Goal: Task Accomplishment & Management: Complete application form

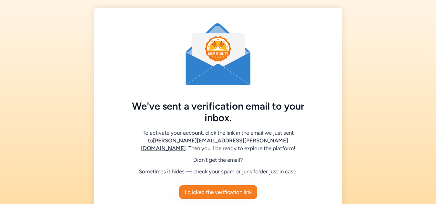
scroll to position [32, 0]
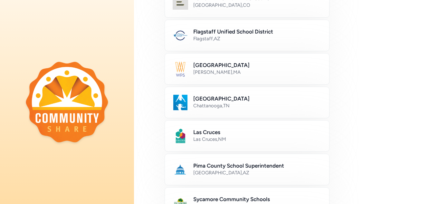
scroll to position [159, 0]
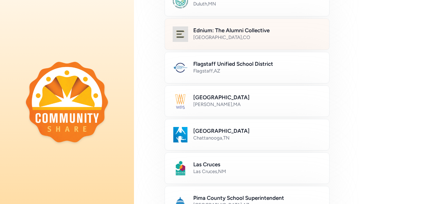
click at [264, 34] on div "Denver , CO" at bounding box center [257, 37] width 128 height 6
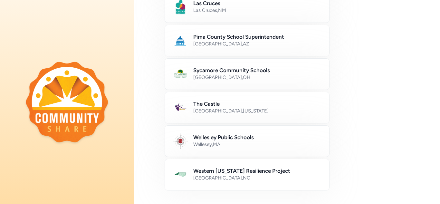
scroll to position [417, 0]
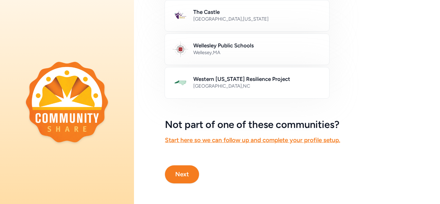
click at [189, 168] on button "Next" at bounding box center [182, 174] width 34 height 18
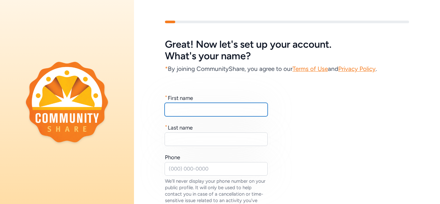
click at [208, 107] on input "text" at bounding box center [216, 110] width 103 height 14
type input "Jeanne"
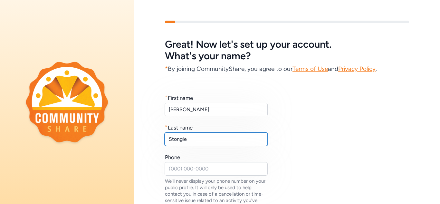
type input "Stongle"
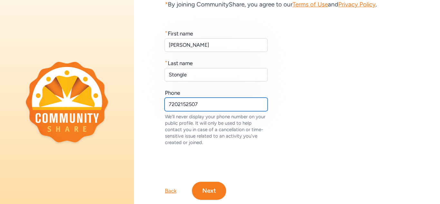
scroll to position [86, 0]
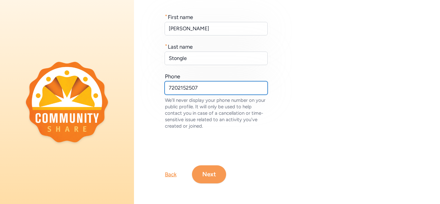
type input "7202152507"
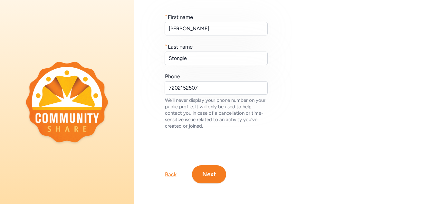
click at [208, 173] on button "Next" at bounding box center [209, 174] width 34 height 18
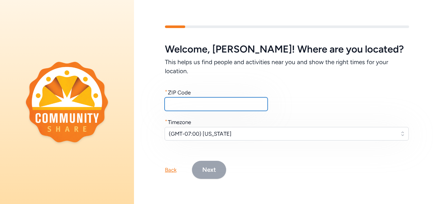
click at [207, 106] on input "text" at bounding box center [216, 104] width 103 height 14
type input "80228"
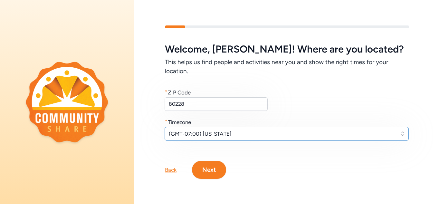
click at [262, 133] on span "(GMT-07:00) Arizona" at bounding box center [282, 134] width 227 height 8
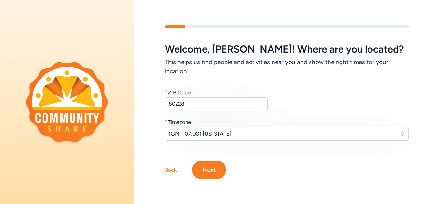
scroll to position [5, 0]
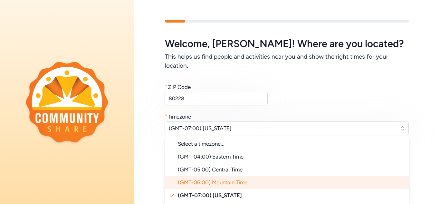
click at [252, 179] on li "(GMT-06:00) Mountain Time" at bounding box center [287, 182] width 244 height 13
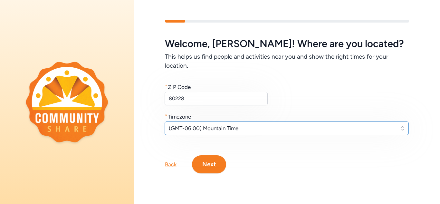
scroll to position [0, 0]
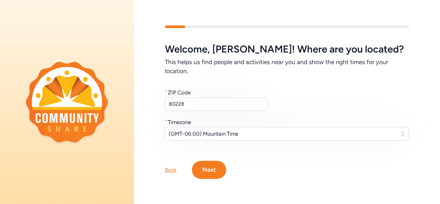
click at [214, 169] on button "Next" at bounding box center [209, 170] width 34 height 18
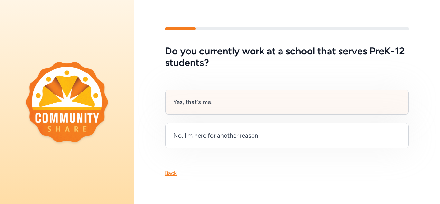
click at [217, 100] on div "Yes, that's me!" at bounding box center [287, 102] width 244 height 25
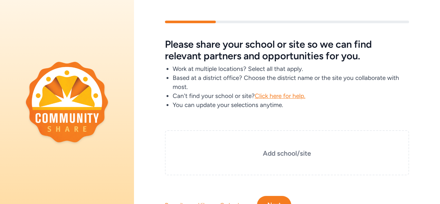
scroll to position [32, 0]
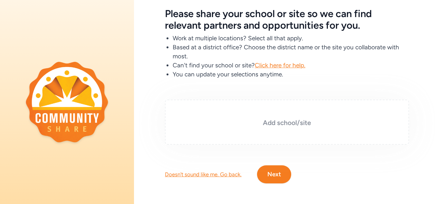
click at [298, 124] on h3 "Add school/site" at bounding box center [287, 122] width 212 height 9
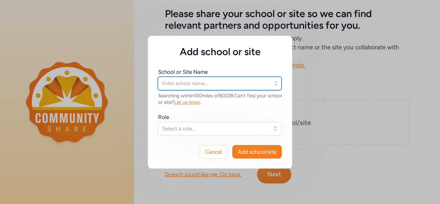
click at [198, 81] on input "text" at bounding box center [220, 84] width 124 height 14
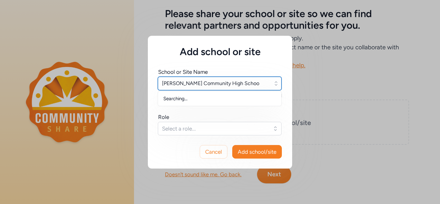
type input "McLain Community High School"
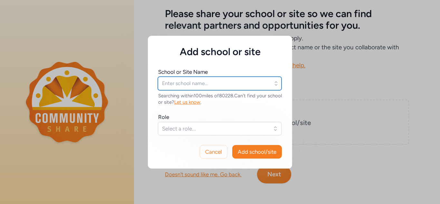
click at [198, 81] on input "text" at bounding box center [220, 84] width 124 height 14
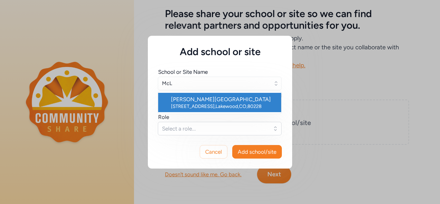
click at [233, 102] on div "McLain Community High School" at bounding box center [223, 99] width 105 height 8
type input "McLain Community High School"
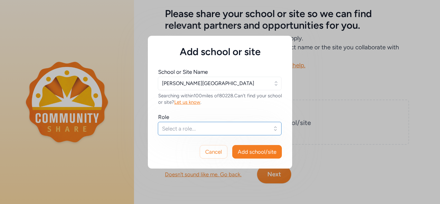
click at [193, 128] on span "Select a role..." at bounding box center [215, 129] width 106 height 8
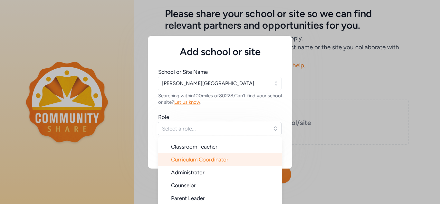
scroll to position [15, 0]
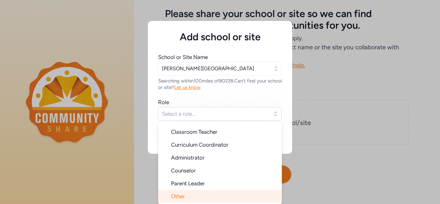
click at [224, 191] on li "Other" at bounding box center [220, 196] width 124 height 13
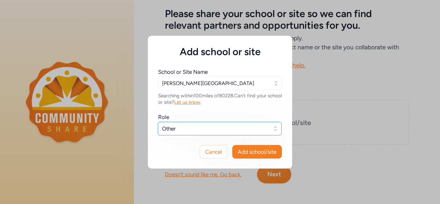
scroll to position [0, 0]
click at [265, 130] on span "Other" at bounding box center [215, 129] width 106 height 8
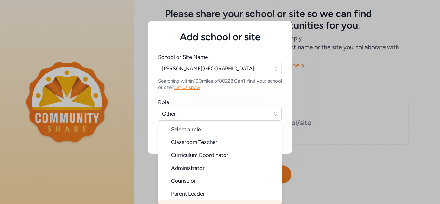
scroll to position [9, 0]
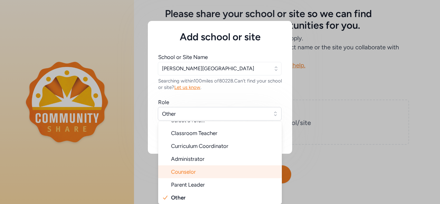
click at [241, 170] on li "Counselor" at bounding box center [220, 171] width 124 height 13
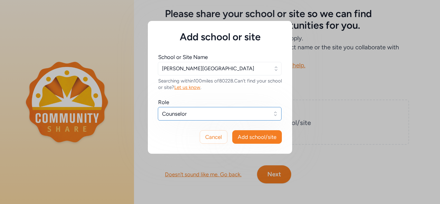
scroll to position [0, 0]
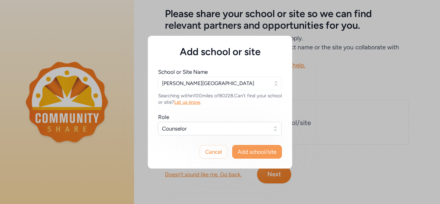
click at [261, 150] on span "Add school/site" at bounding box center [257, 152] width 39 height 8
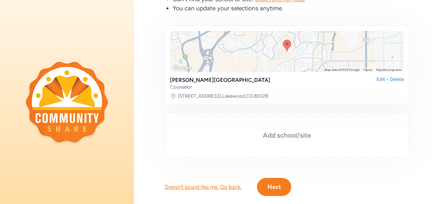
scroll to position [114, 0]
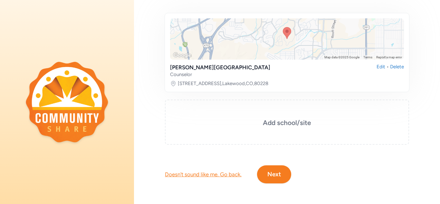
click at [278, 169] on button "Next" at bounding box center [274, 174] width 34 height 18
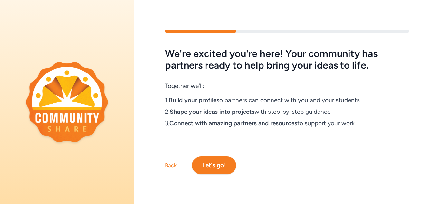
click at [215, 161] on button "Let's go!" at bounding box center [214, 165] width 44 height 18
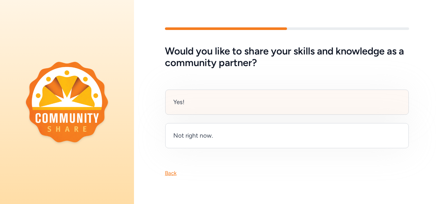
click at [230, 97] on div "Yes!" at bounding box center [287, 102] width 244 height 25
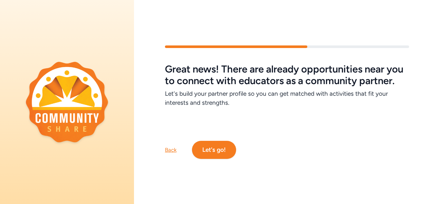
click at [224, 152] on button "Let's go!" at bounding box center [214, 150] width 44 height 18
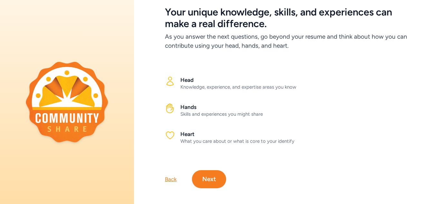
scroll to position [42, 0]
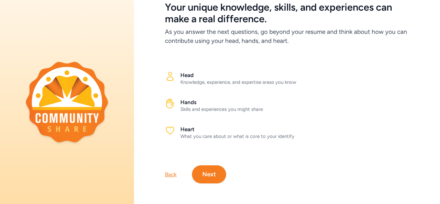
click at [208, 167] on button "Next" at bounding box center [209, 174] width 34 height 18
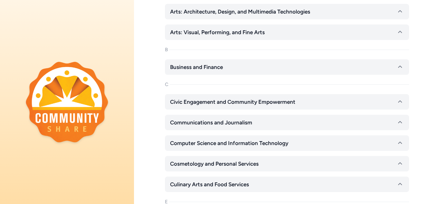
scroll to position [161, 0]
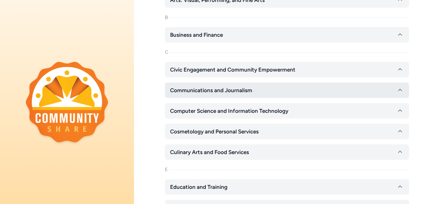
click at [224, 90] on span "Communications and Journalism" at bounding box center [211, 90] width 82 height 8
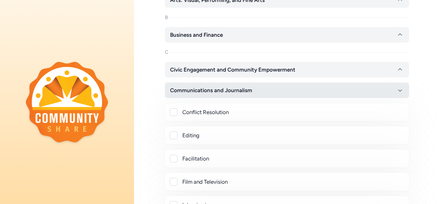
scroll to position [193, 0]
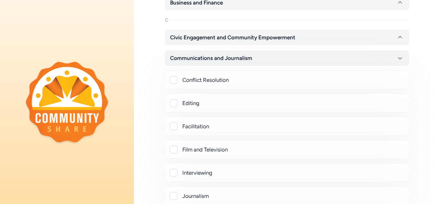
click at [174, 77] on div at bounding box center [174, 80] width 8 height 8
checkbox input "true"
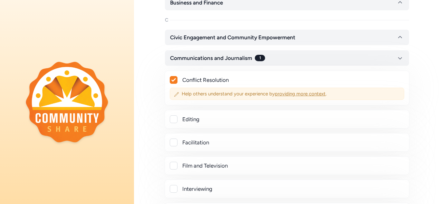
scroll to position [226, 0]
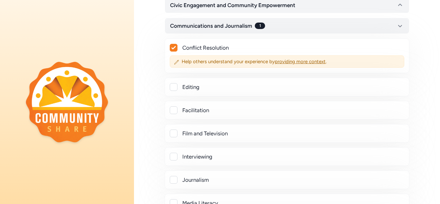
click at [196, 111] on div "Facilitation" at bounding box center [293, 110] width 222 height 8
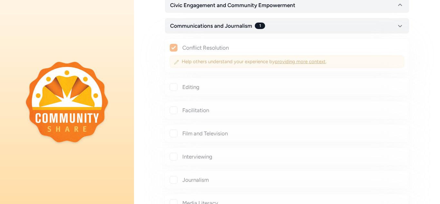
checkbox input "true"
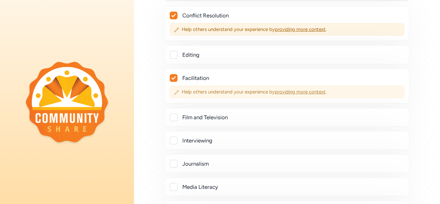
scroll to position [290, 0]
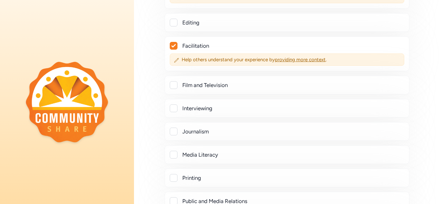
click at [244, 111] on div "Interviewing" at bounding box center [293, 108] width 222 height 8
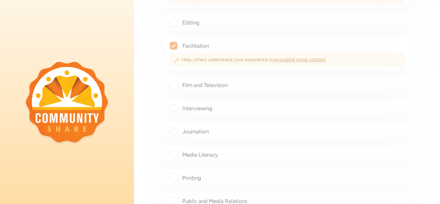
checkbox input "true"
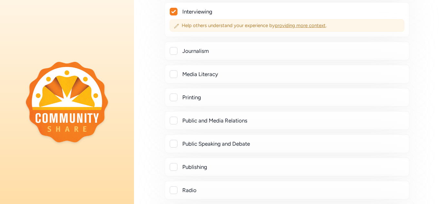
scroll to position [419, 0]
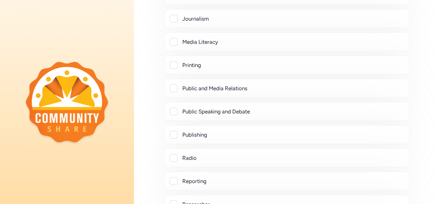
click at [276, 113] on div "Public Speaking and Debate" at bounding box center [293, 112] width 222 height 8
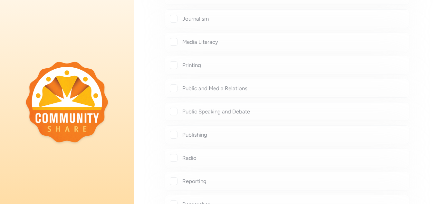
checkbox input "true"
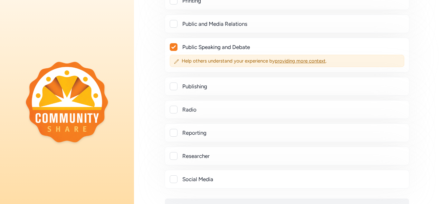
scroll to position [516, 0]
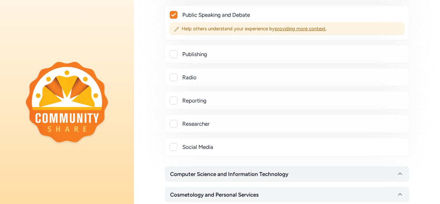
click at [265, 147] on div "Social Media" at bounding box center [293, 147] width 222 height 8
checkbox input "true"
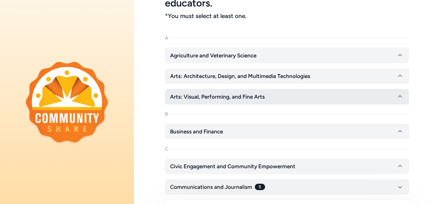
scroll to position [97, 0]
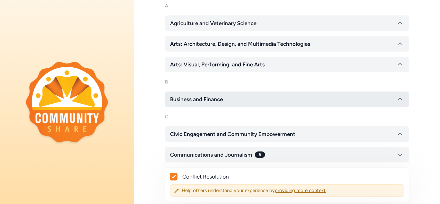
click at [278, 99] on button "Business and Finance" at bounding box center [287, 99] width 244 height 15
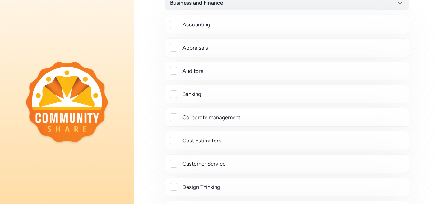
scroll to position [226, 0]
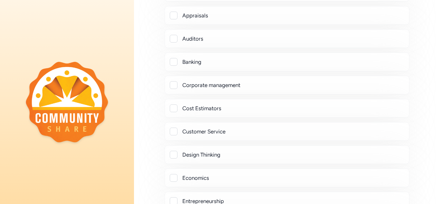
drag, startPoint x: 274, startPoint y: 62, endPoint x: 281, endPoint y: 66, distance: 8.2
click at [274, 62] on div "Banking" at bounding box center [293, 62] width 222 height 8
checkbox input "true"
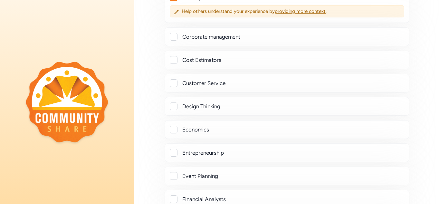
scroll to position [322, 0]
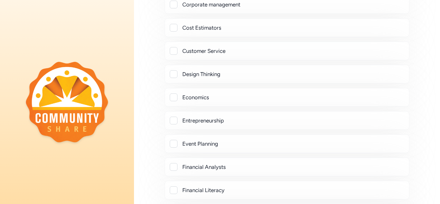
click at [293, 51] on div "Customer Service" at bounding box center [293, 51] width 222 height 8
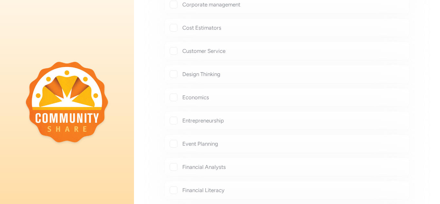
checkbox input "true"
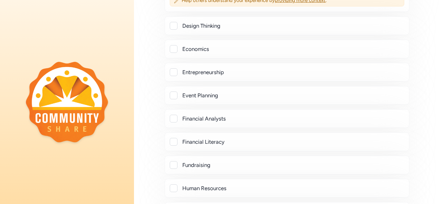
scroll to position [419, 0]
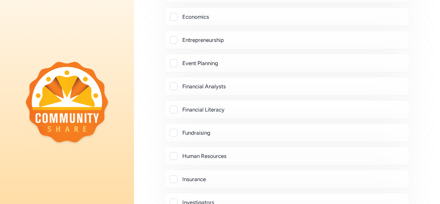
click at [300, 61] on div "Event Planning" at bounding box center [293, 63] width 222 height 8
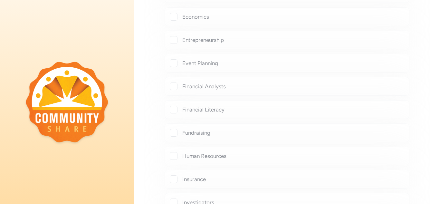
checkbox input "true"
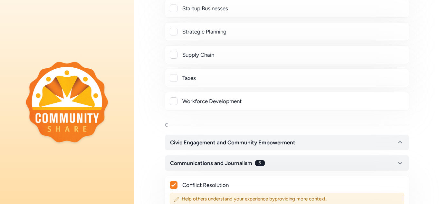
scroll to position [870, 0]
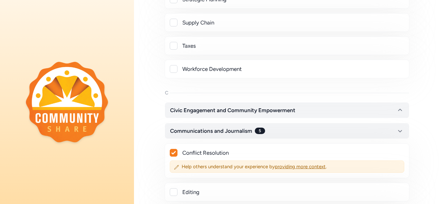
click at [300, 70] on div "Workforce Development" at bounding box center [293, 69] width 222 height 8
checkbox input "true"
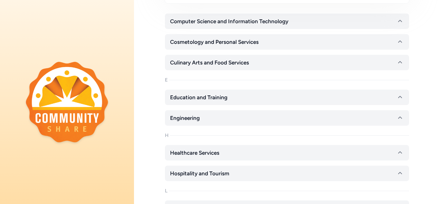
scroll to position [1483, 0]
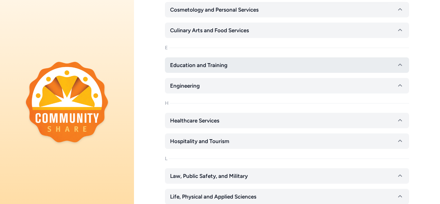
click at [319, 69] on button "Education and Training" at bounding box center [287, 64] width 244 height 15
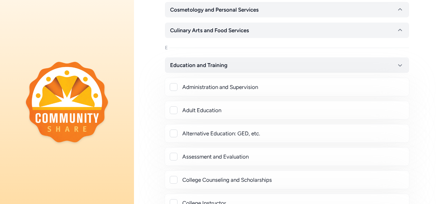
scroll to position [1515, 0]
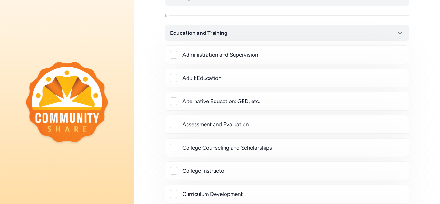
click at [302, 76] on div "Adult Education" at bounding box center [293, 78] width 222 height 8
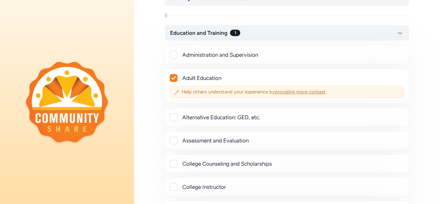
checkbox input "true"
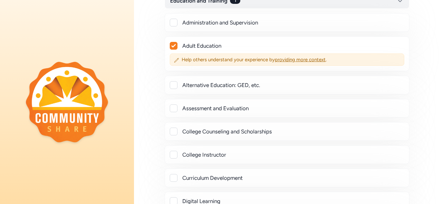
click at [309, 87] on div "Alternative Education: GED, etc." at bounding box center [293, 85] width 222 height 8
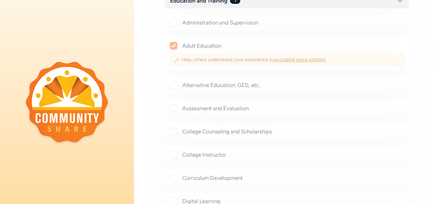
checkbox input "true"
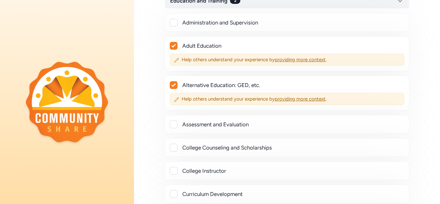
scroll to position [1580, 0]
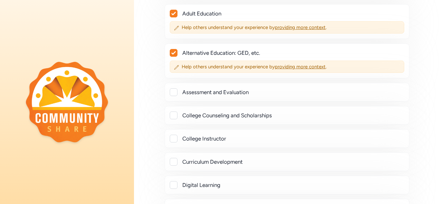
click at [308, 88] on div "Assessment and Evaluation" at bounding box center [287, 92] width 245 height 19
click at [307, 91] on div "Assessment and Evaluation" at bounding box center [293, 92] width 222 height 8
checkbox input "true"
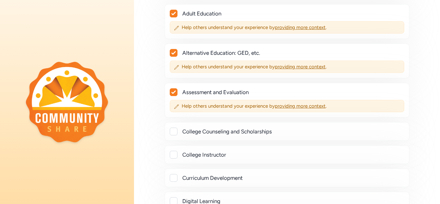
click at [314, 132] on div "College Counseling and Scholarships" at bounding box center [293, 132] width 222 height 8
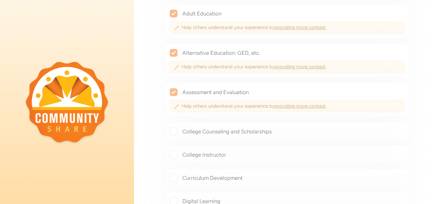
checkbox input "true"
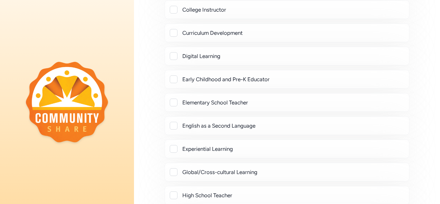
scroll to position [1773, 0]
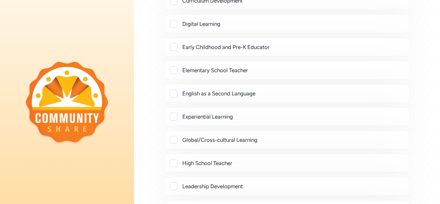
click at [314, 115] on div "Experiential Learning" at bounding box center [293, 117] width 222 height 8
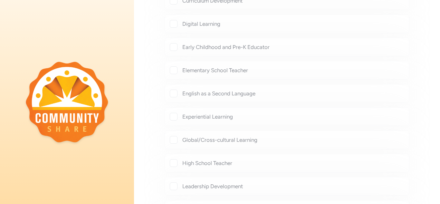
checkbox input "true"
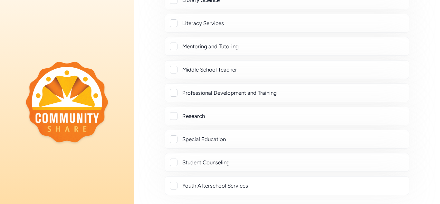
scroll to position [2031, 0]
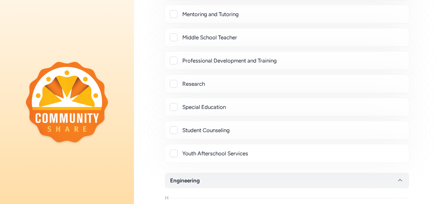
click at [319, 132] on div "Student Counseling" at bounding box center [293, 130] width 222 height 8
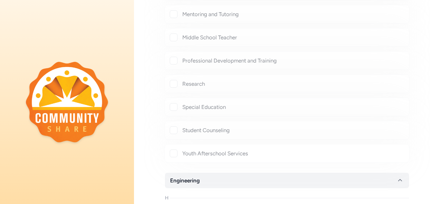
checkbox input "true"
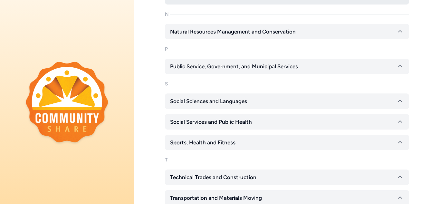
scroll to position [2450, 0]
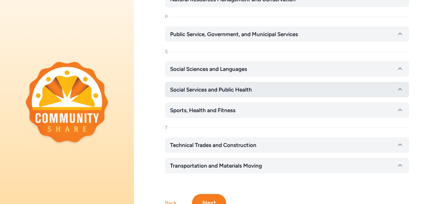
click at [315, 94] on button "Social Services and Public Health" at bounding box center [287, 89] width 244 height 15
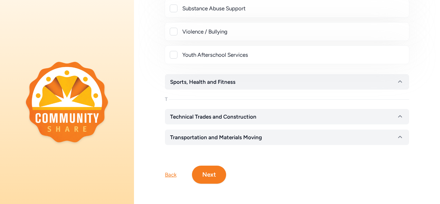
scroll to position [2907, 0]
click at [215, 175] on button "Next" at bounding box center [209, 174] width 34 height 18
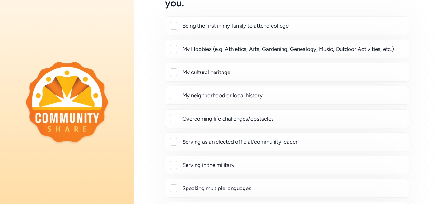
scroll to position [32, 0]
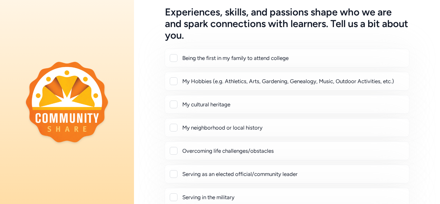
click at [239, 79] on div "My Hobbies (e.g. Athletics, Arts, Gardening, Genealogy, Music, Outdoor Activiti…" at bounding box center [293, 81] width 222 height 8
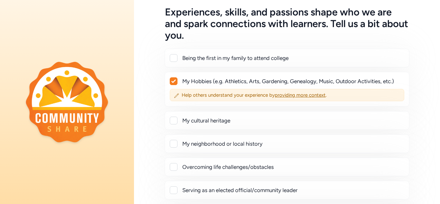
checkbox input "true"
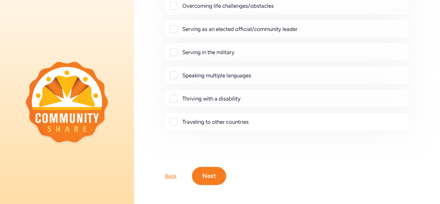
scroll to position [200, 0]
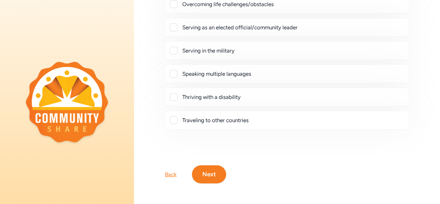
click at [210, 174] on button "Next" at bounding box center [209, 174] width 34 height 18
